Goal: Task Accomplishment & Management: Manage account settings

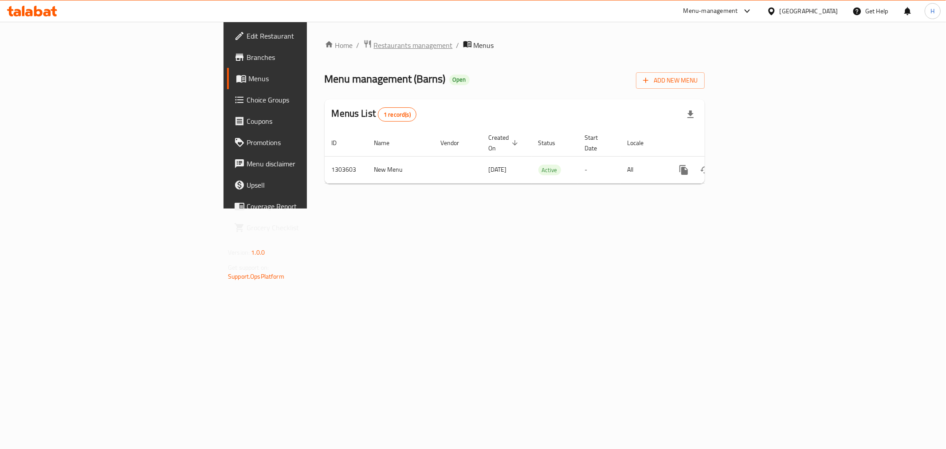
click at [374, 45] on span "Restaurants management" at bounding box center [413, 45] width 79 height 11
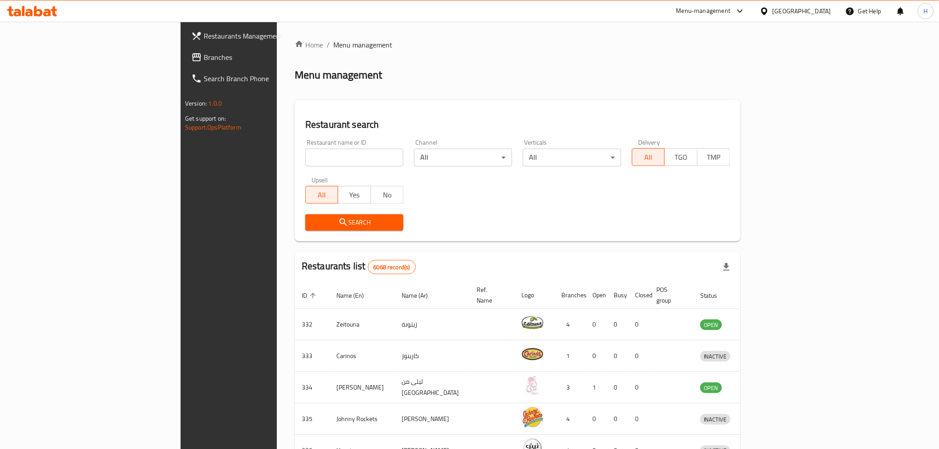
click at [305, 157] on input "search" at bounding box center [354, 158] width 98 height 18
type input "crumbles"
click button "Search" at bounding box center [354, 222] width 98 height 16
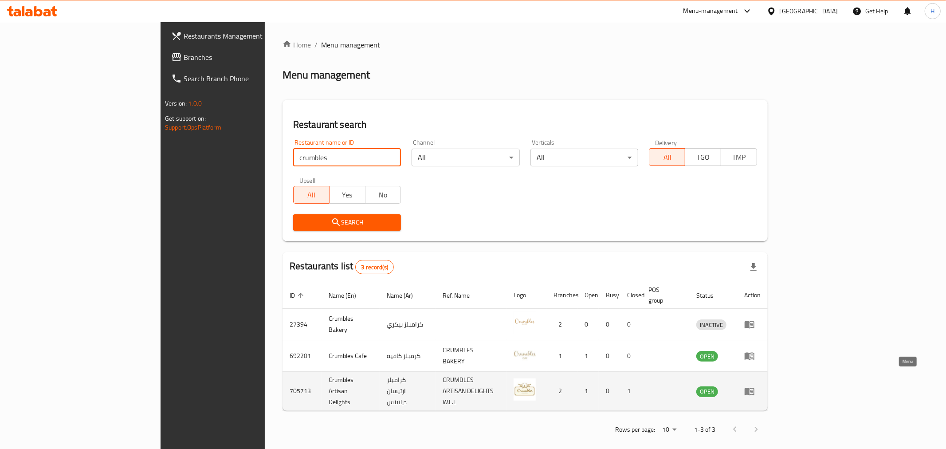
click at [755, 388] on icon "enhanced table" at bounding box center [750, 392] width 10 height 8
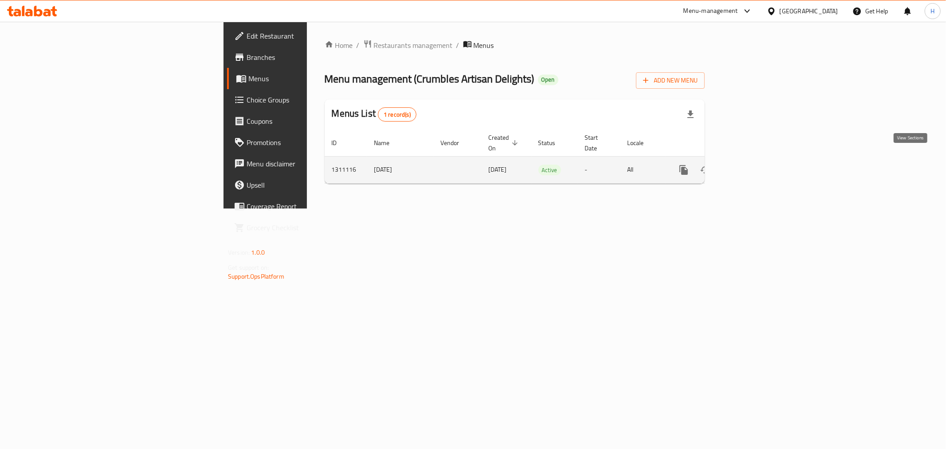
click at [759, 159] on link "enhanced table" at bounding box center [747, 169] width 21 height 21
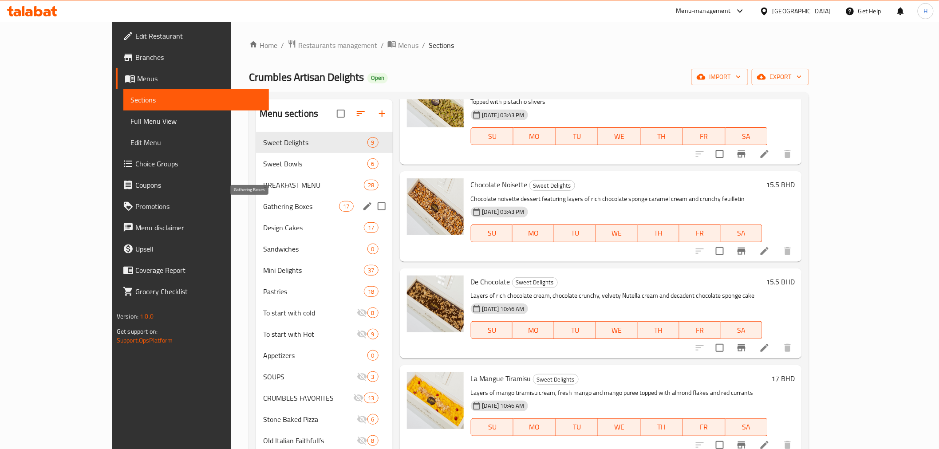
scroll to position [98, 0]
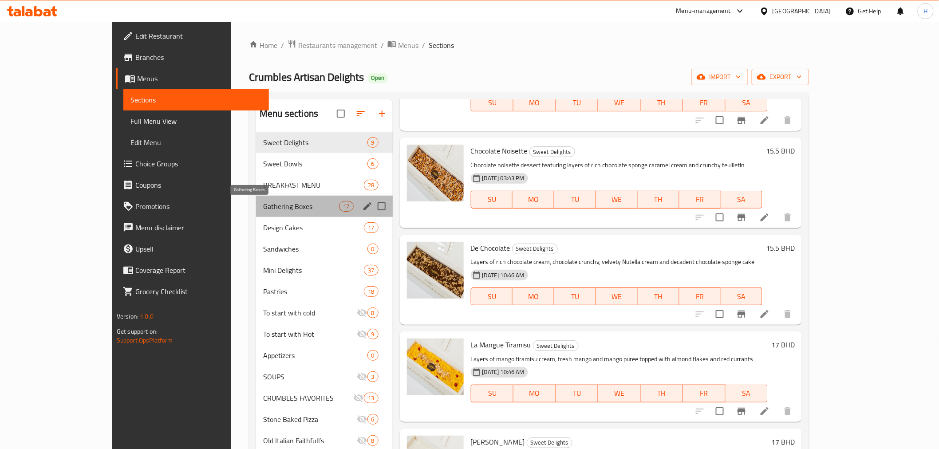
click at [263, 201] on span "Gathering Boxes" at bounding box center [301, 206] width 76 height 11
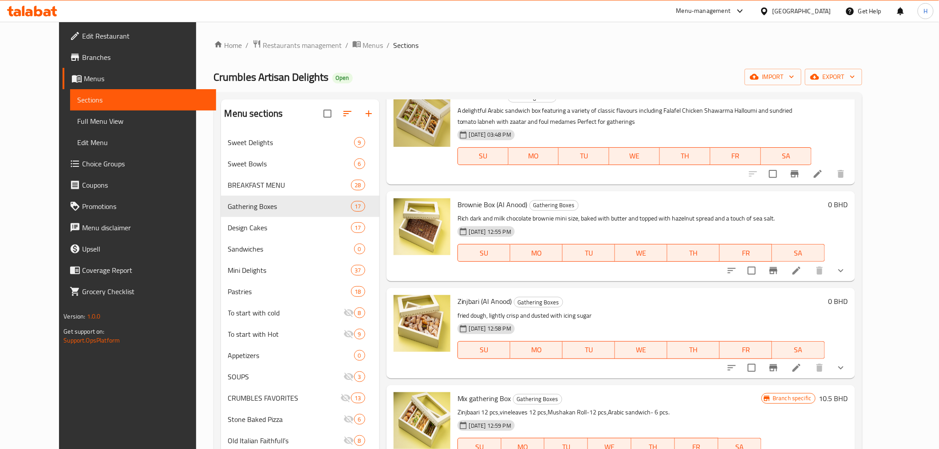
scroll to position [148, 0]
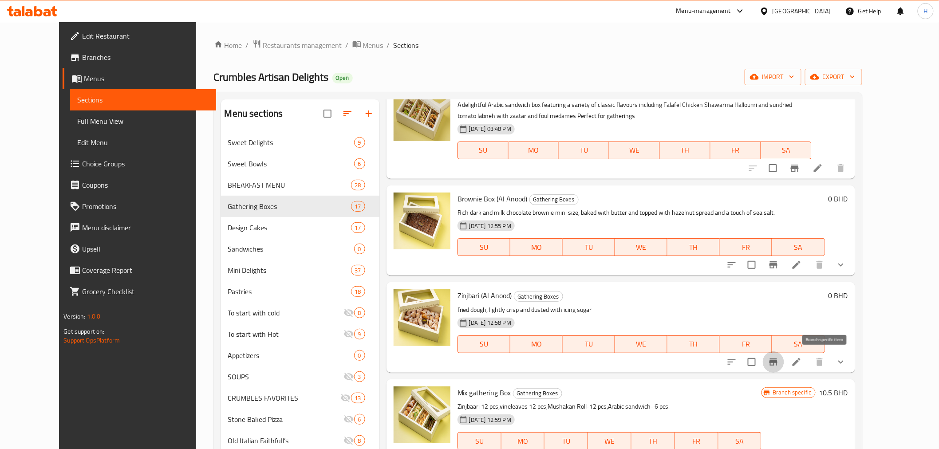
click at [778, 360] on icon "Branch-specific-item" at bounding box center [773, 362] width 11 height 11
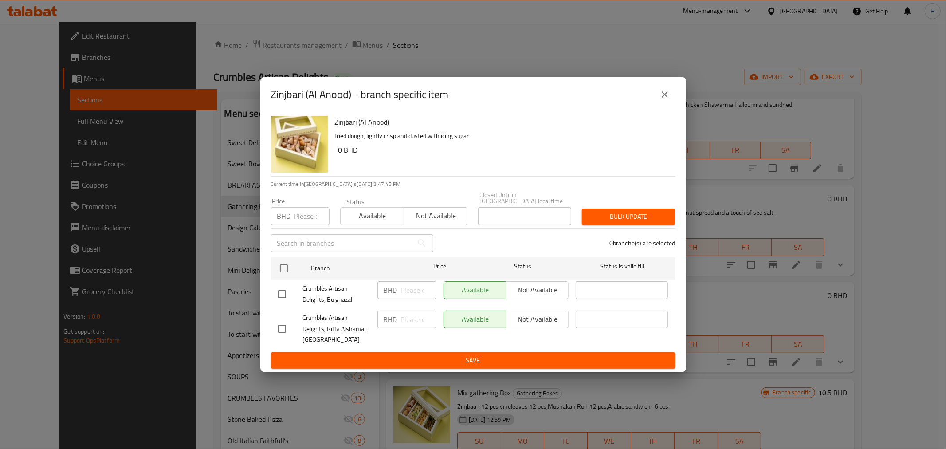
click at [663, 98] on icon "close" at bounding box center [665, 94] width 6 height 6
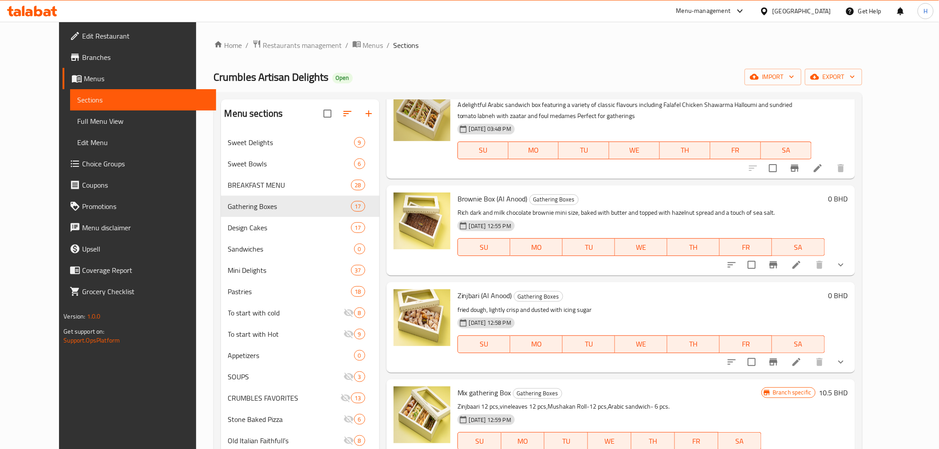
click at [846, 362] on icon "show more" at bounding box center [840, 362] width 11 height 11
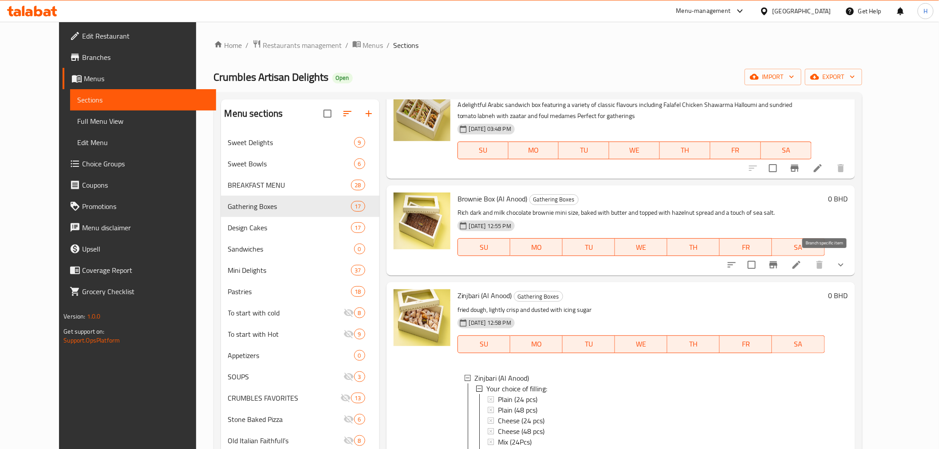
click at [778, 268] on icon "Branch-specific-item" at bounding box center [773, 264] width 11 height 11
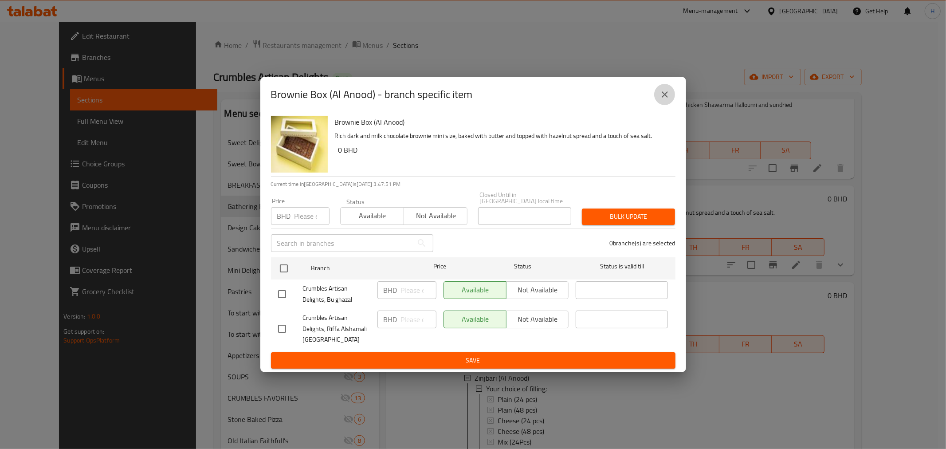
click at [672, 96] on button "close" at bounding box center [664, 94] width 21 height 21
